Goal: Use online tool/utility

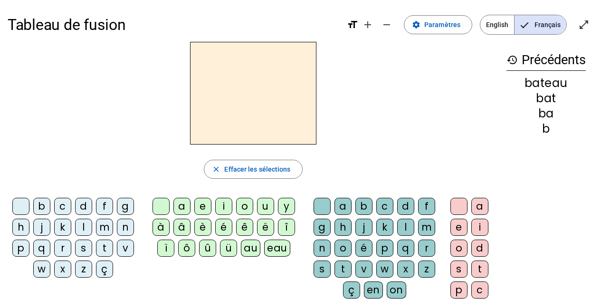
scroll to position [4, 0]
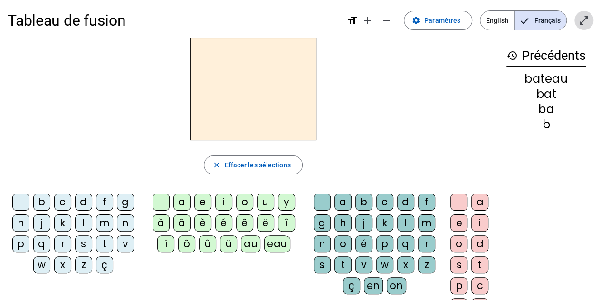
drag, startPoint x: 586, startPoint y: 19, endPoint x: 586, endPoint y: 77, distance: 57.5
click at [586, 19] on mat-icon "open_in_full" at bounding box center [583, 20] width 11 height 11
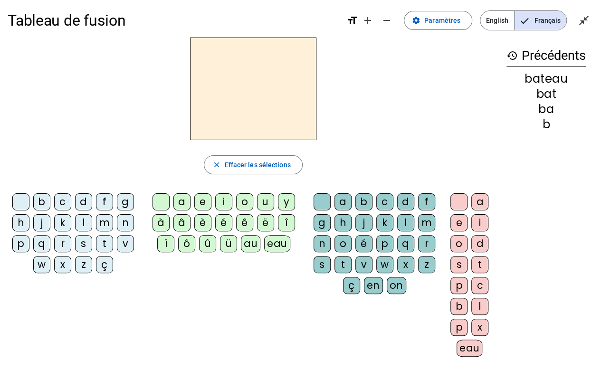
click at [29, 244] on div "p" at bounding box center [20, 243] width 17 height 17
click at [275, 239] on div "eau" at bounding box center [277, 243] width 26 height 17
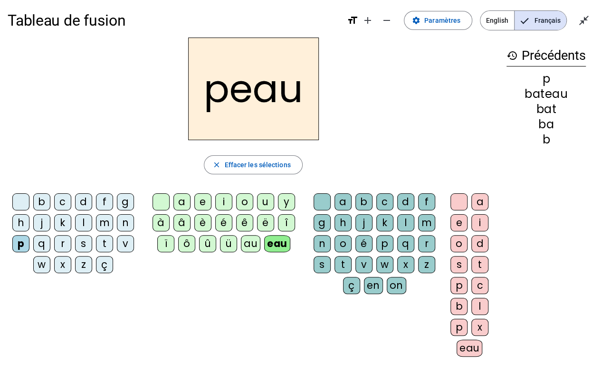
click at [43, 198] on div "b" at bounding box center [41, 201] width 17 height 17
click at [87, 244] on div "s" at bounding box center [83, 243] width 17 height 17
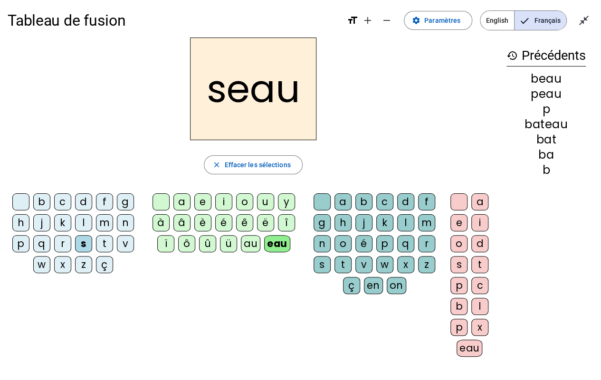
click at [21, 222] on div "h" at bounding box center [20, 222] width 17 height 17
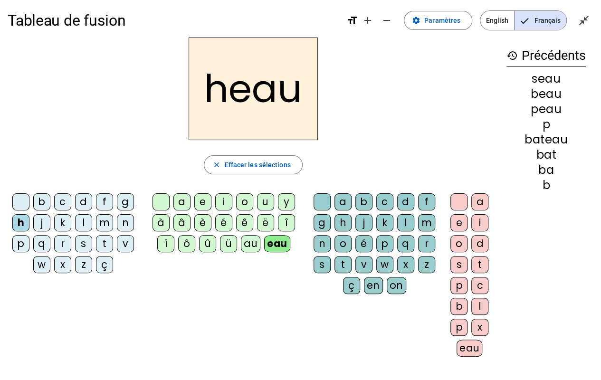
click at [480, 261] on div "t" at bounding box center [479, 264] width 17 height 17
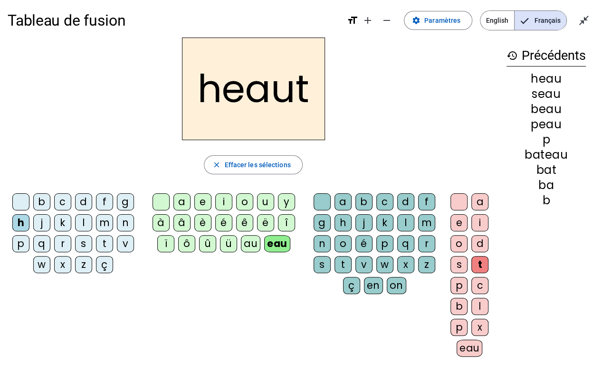
click at [482, 261] on div "t" at bounding box center [479, 264] width 17 height 17
click at [250, 244] on div "au" at bounding box center [250, 243] width 19 height 17
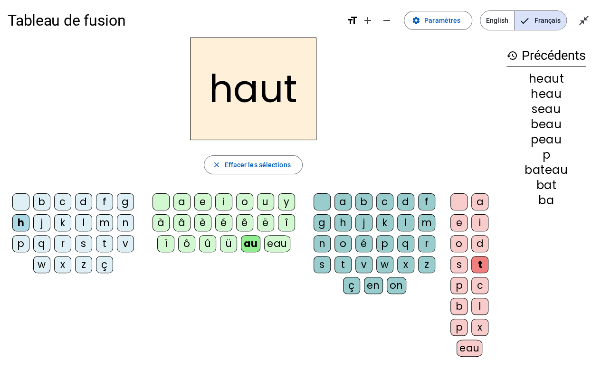
click at [457, 225] on div "e" at bounding box center [458, 222] width 17 height 17
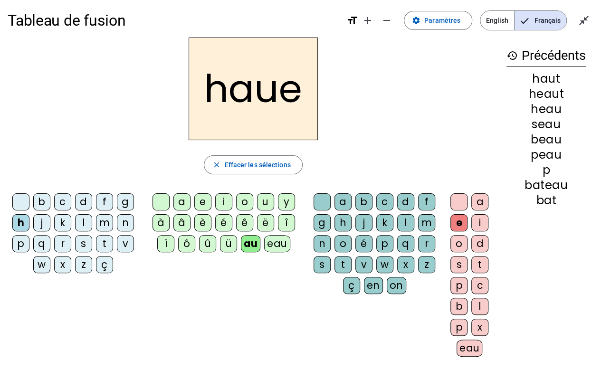
click at [341, 267] on div "t" at bounding box center [342, 264] width 17 height 17
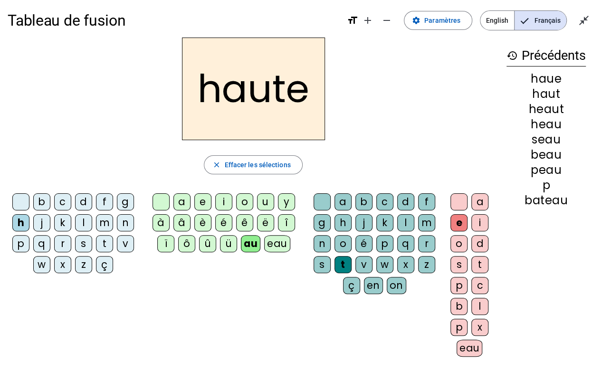
click at [86, 246] on div "s" at bounding box center [83, 243] width 17 height 17
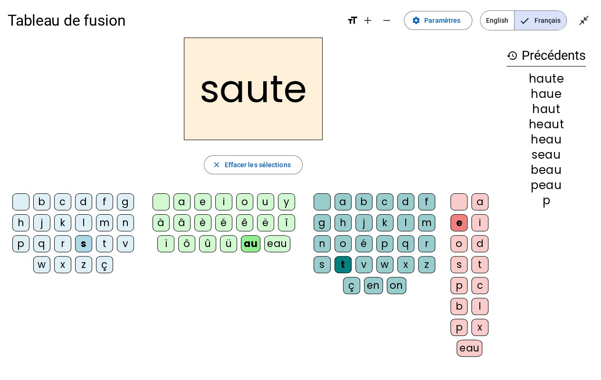
click at [106, 197] on div "f" at bounding box center [104, 201] width 17 height 17
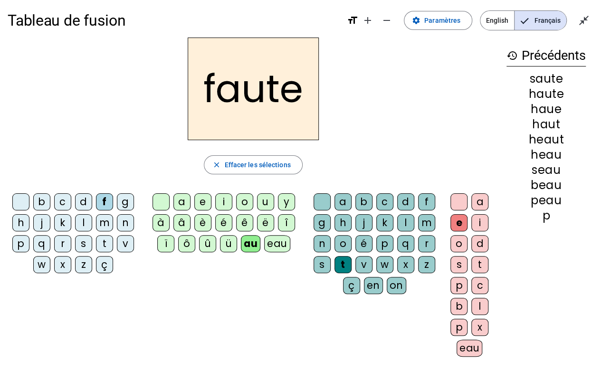
click at [458, 199] on div at bounding box center [458, 201] width 17 height 17
